Goal: Information Seeking & Learning: Compare options

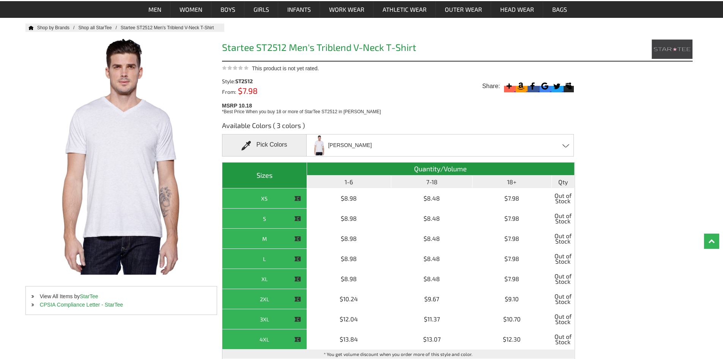
scroll to position [228, 0]
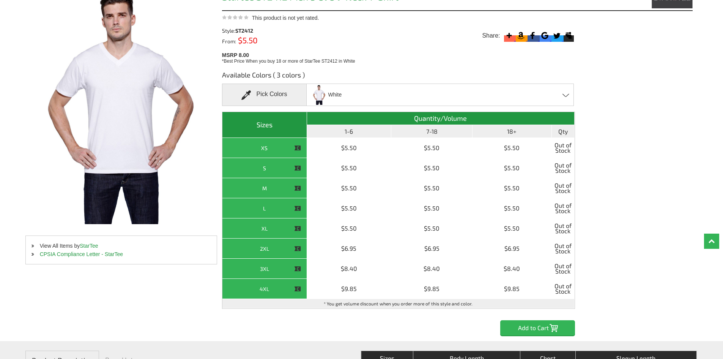
scroll to position [76, 0]
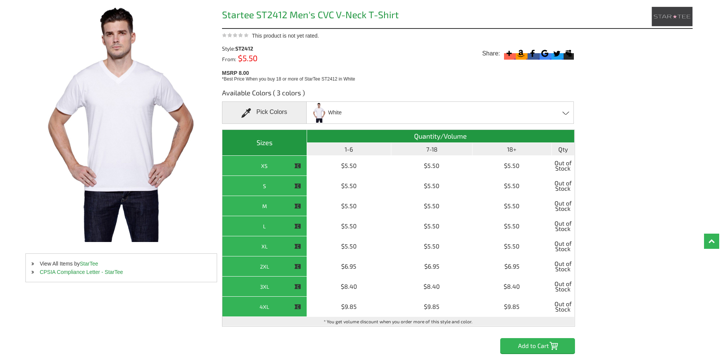
click at [409, 113] on div "White Black - Closeout Charcoal Heather - Closeout White - Closeout" at bounding box center [440, 112] width 268 height 22
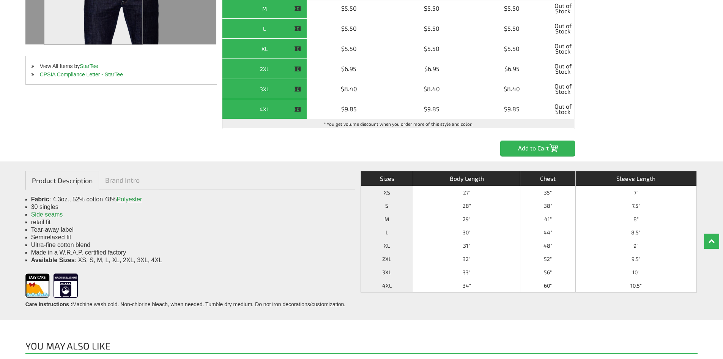
scroll to position [304, 0]
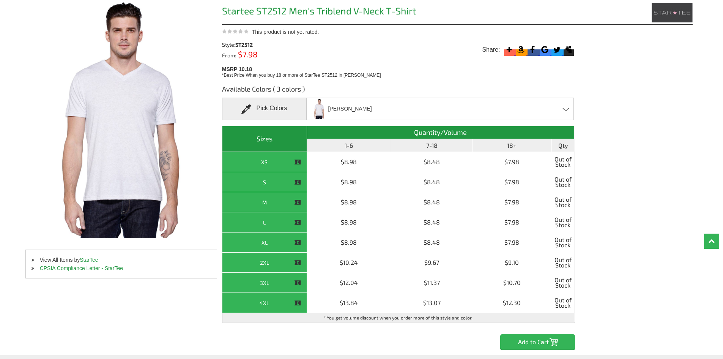
scroll to position [38, 0]
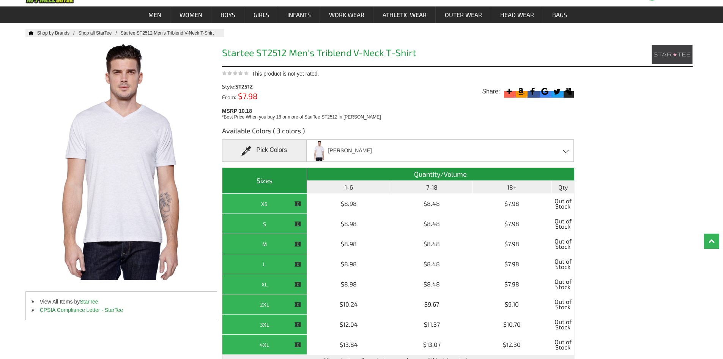
click at [405, 144] on div "Heather White Heather White - Closeout Premium Heather - Closeout Vintage Black…" at bounding box center [440, 150] width 268 height 22
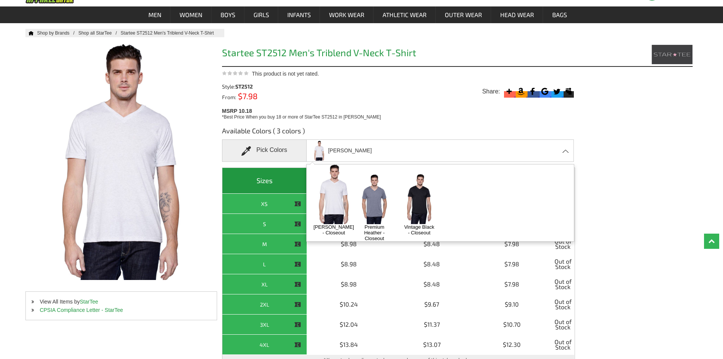
click at [378, 194] on img at bounding box center [374, 199] width 40 height 50
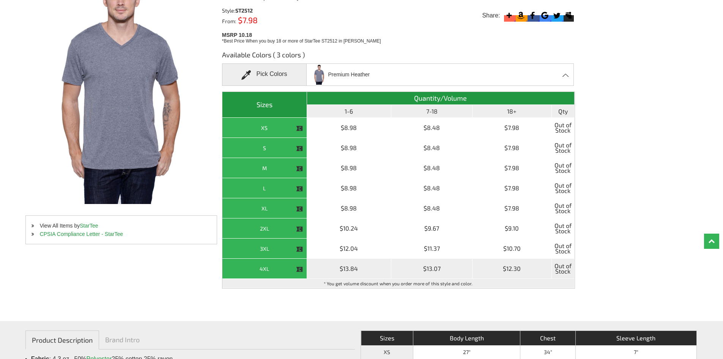
scroll to position [152, 0]
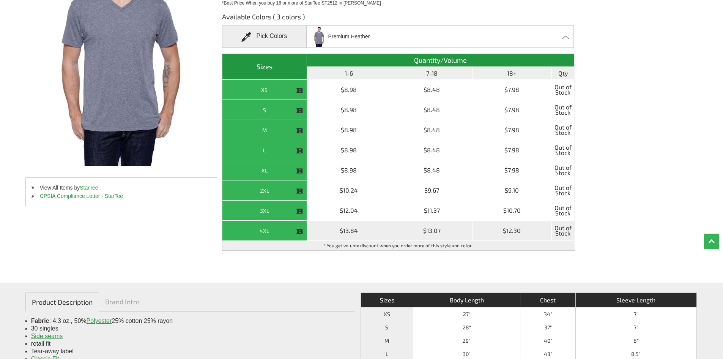
click at [271, 234] on th "4XL" at bounding box center [264, 230] width 85 height 20
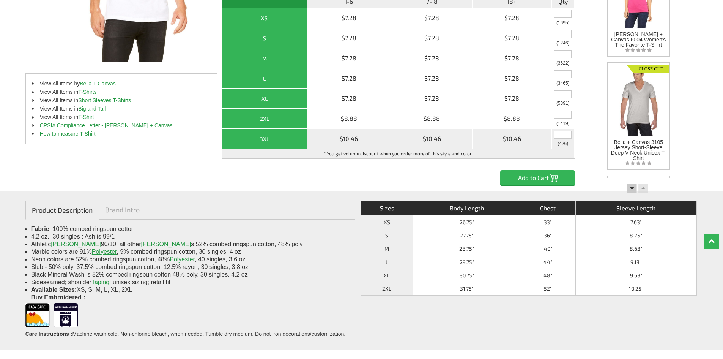
scroll to position [190, 0]
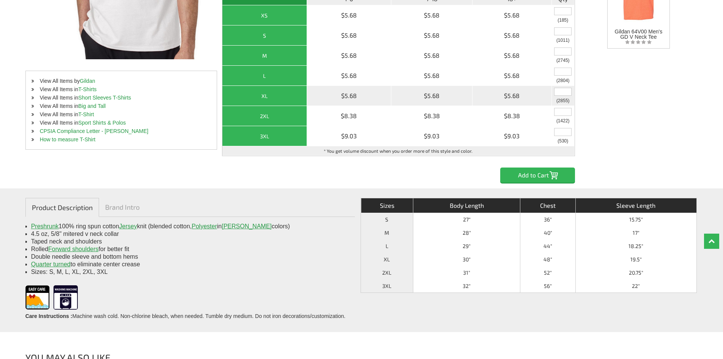
scroll to position [228, 0]
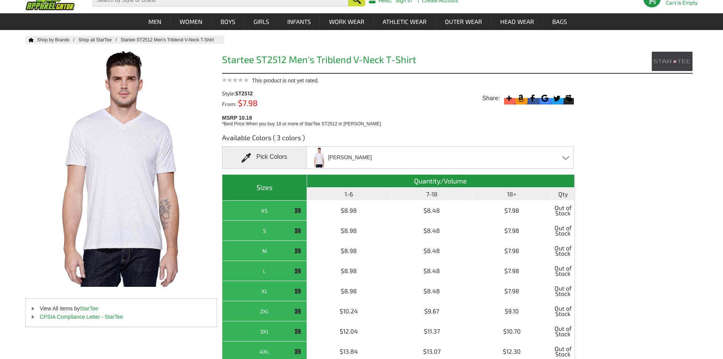
scroll to position [76, 0]
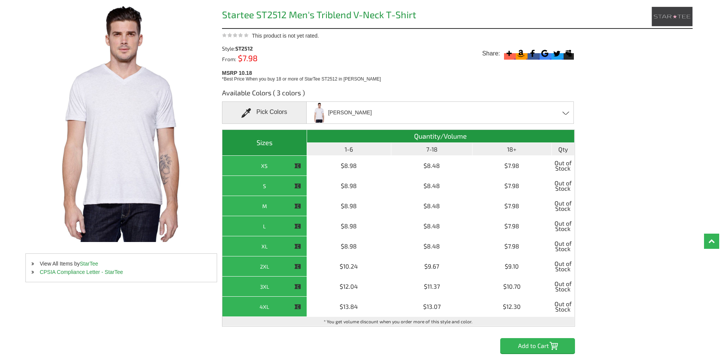
click at [444, 117] on div "Heather White Heather White - Closeout Premium Heather - Closeout Vintage Black…" at bounding box center [440, 112] width 268 height 22
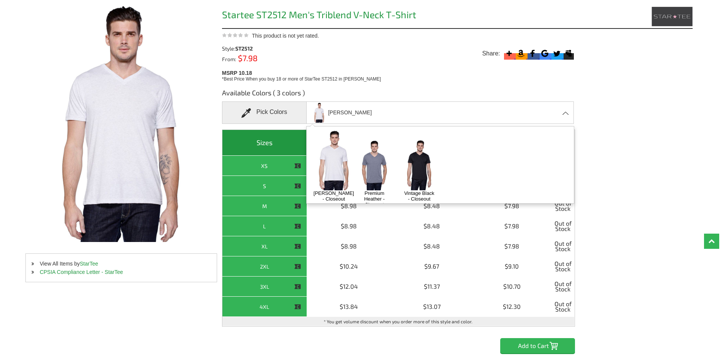
click at [381, 156] on img at bounding box center [374, 165] width 40 height 50
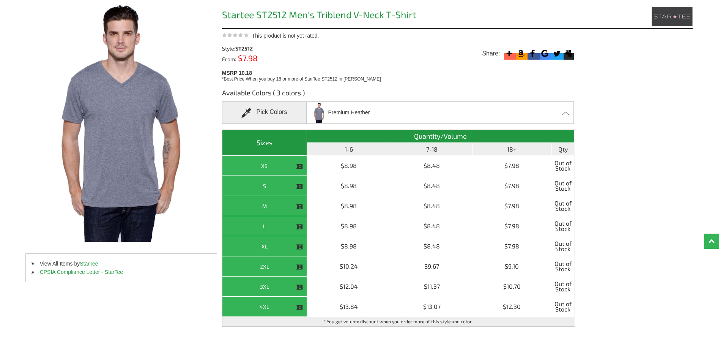
click at [373, 111] on div "Premium Heather Heather White - Closeout Premium Heather - Closeout Vintage Bla…" at bounding box center [440, 112] width 268 height 22
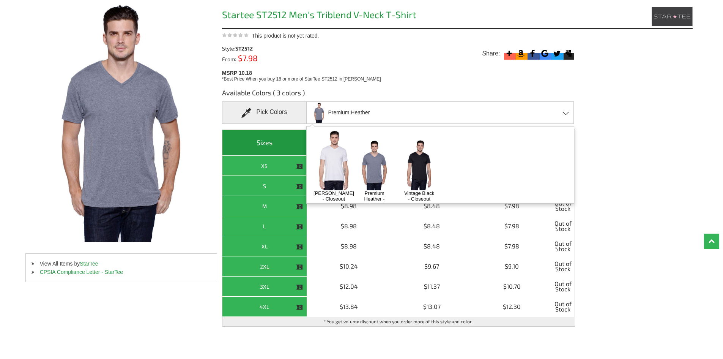
click at [410, 154] on img at bounding box center [419, 165] width 40 height 50
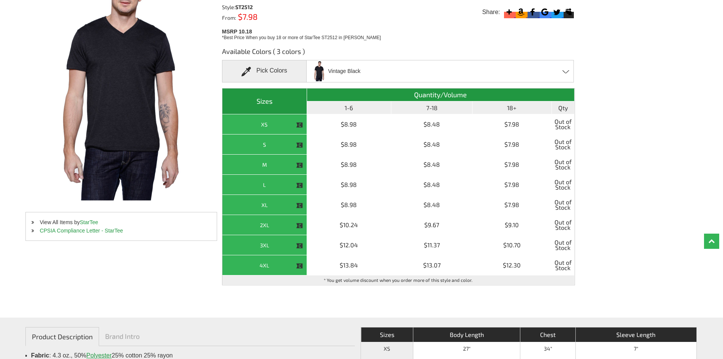
scroll to position [114, 0]
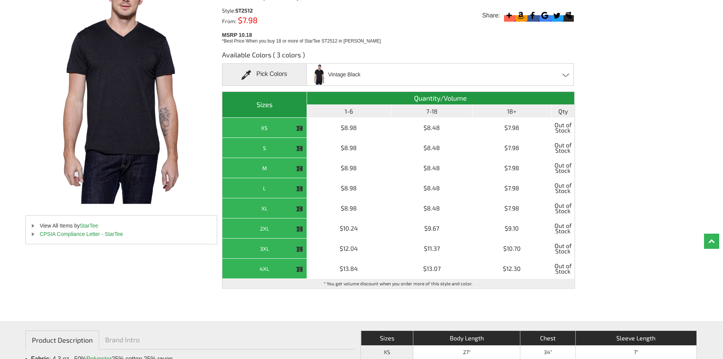
click at [414, 81] on div "Vintage Black Heather White - Closeout Premium Heather - Closeout Vintage Black…" at bounding box center [440, 74] width 268 height 22
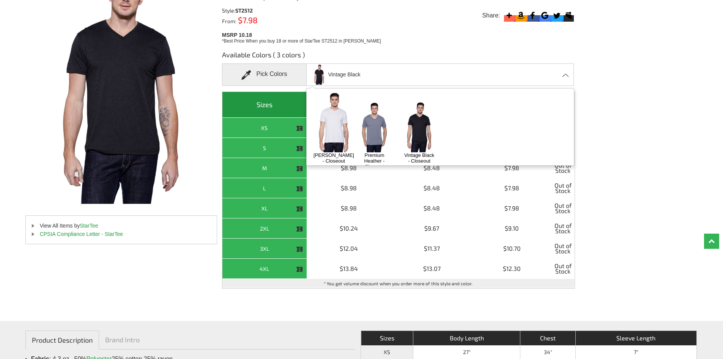
click at [328, 118] on img at bounding box center [334, 122] width 48 height 60
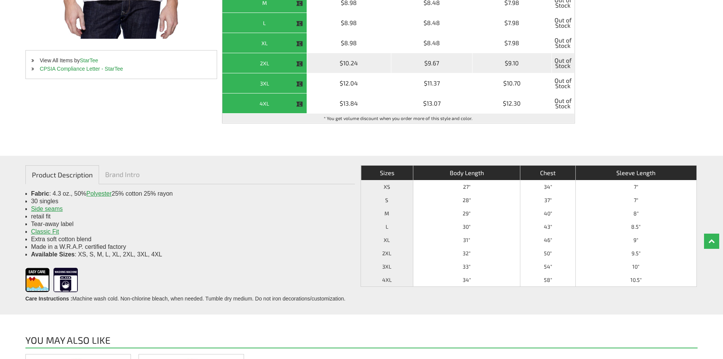
scroll to position [304, 0]
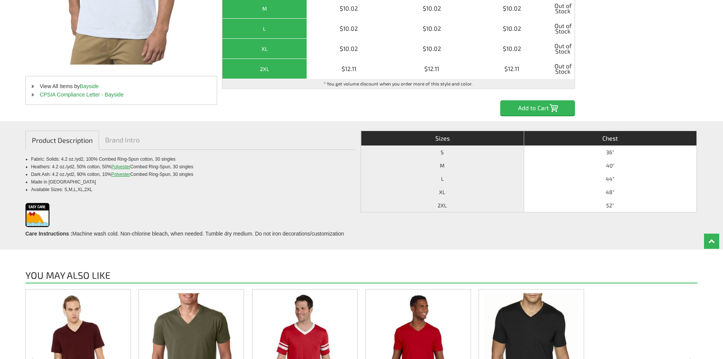
scroll to position [304, 0]
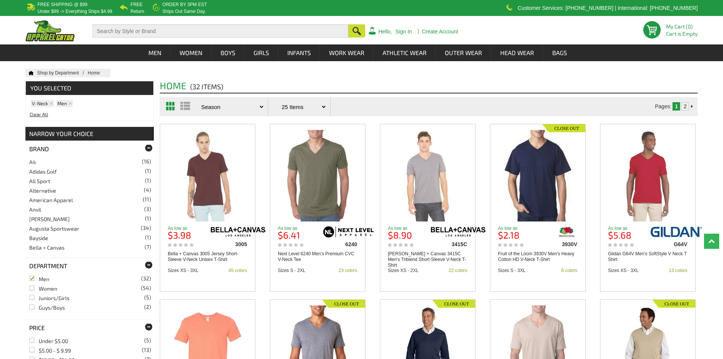
scroll to position [380, 0]
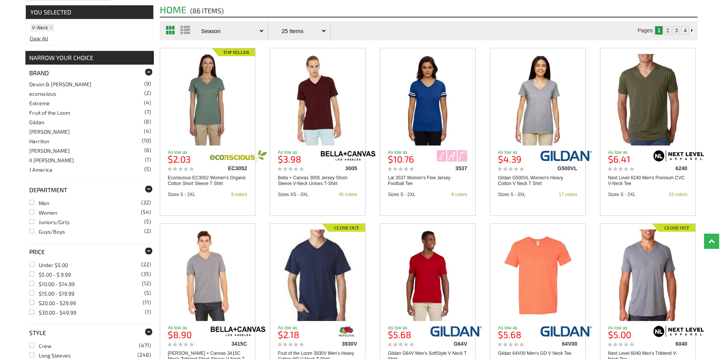
scroll to position [152, 0]
